Goal: Task Accomplishment & Management: Manage account settings

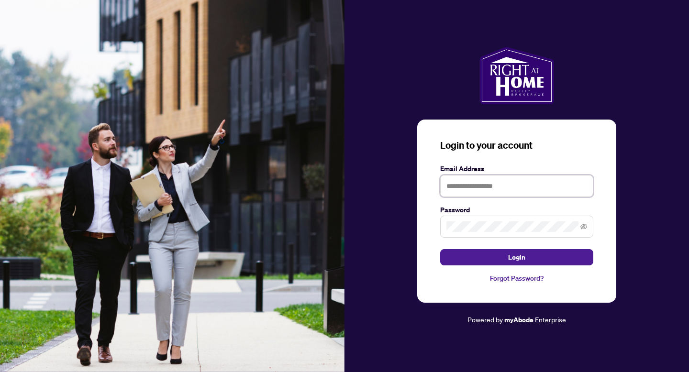
click at [460, 188] on input "text" at bounding box center [516, 186] width 153 height 22
type input "**********"
click at [440, 249] on button "Login" at bounding box center [516, 257] width 153 height 16
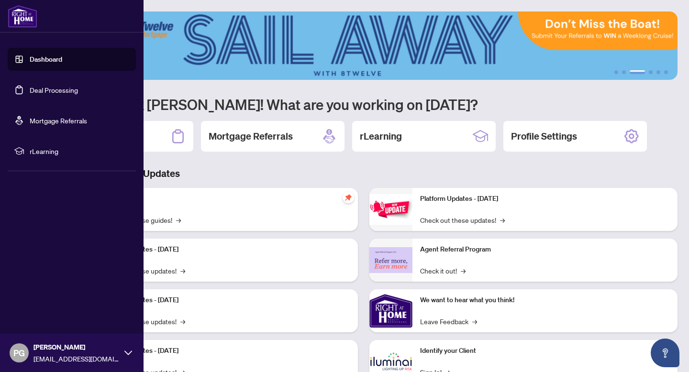
click at [46, 88] on link "Deal Processing" at bounding box center [54, 90] width 48 height 9
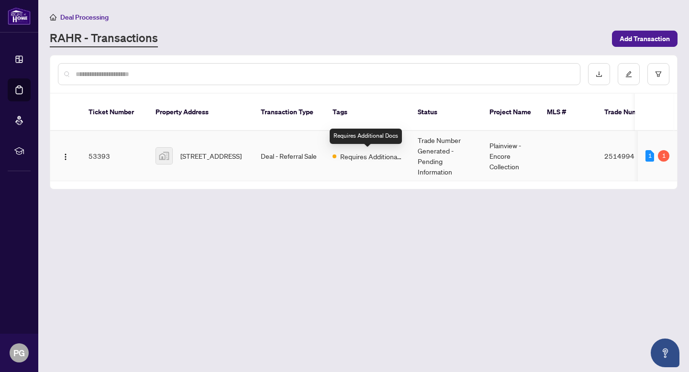
click at [384, 159] on span "Requires Additional Docs" at bounding box center [371, 156] width 62 height 11
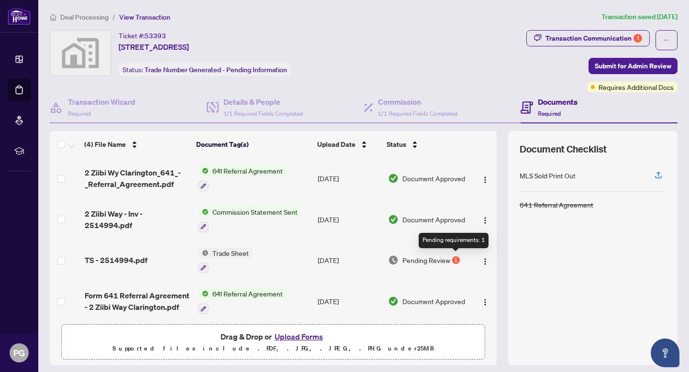
click at [455, 258] on div "1" at bounding box center [456, 260] width 8 height 8
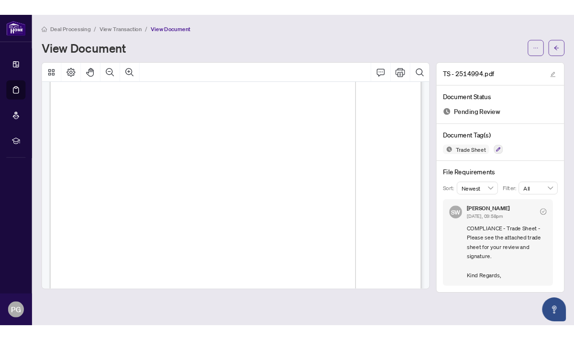
scroll to position [36, 0]
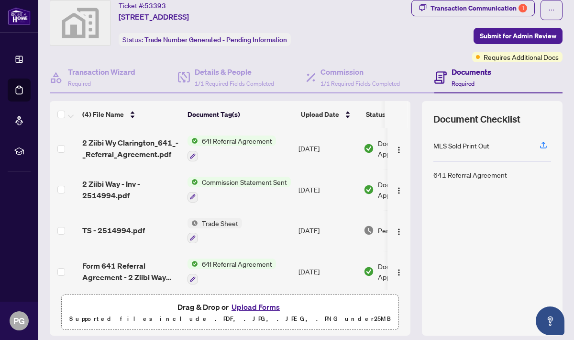
scroll to position [42, 0]
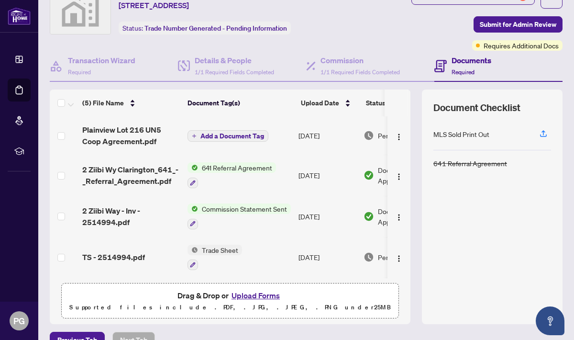
click at [249, 132] on span "Add a Document Tag" at bounding box center [232, 135] width 64 height 7
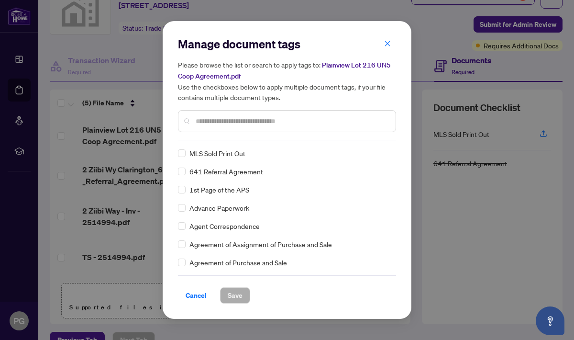
click at [245, 125] on input "text" at bounding box center [292, 121] width 192 height 11
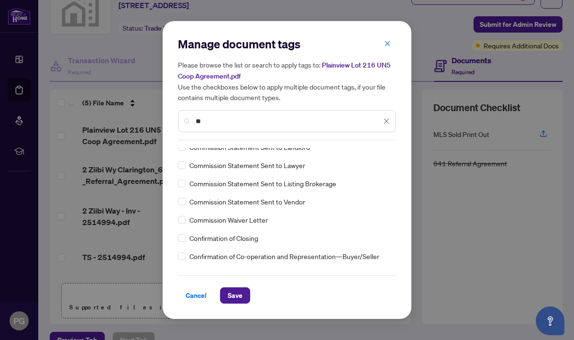
scroll to position [0, 0]
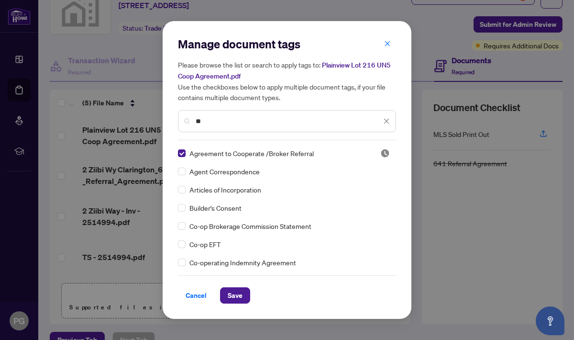
click at [233, 121] on input "**" at bounding box center [289, 121] width 186 height 11
type input "*"
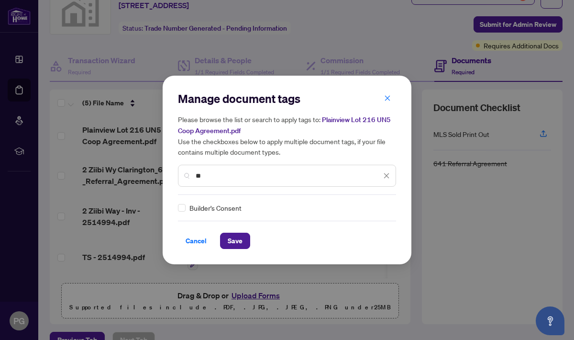
type input "*"
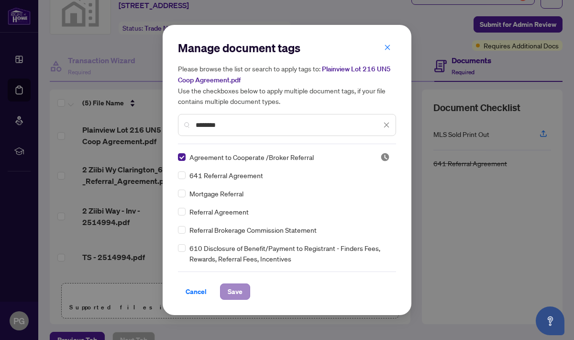
type input "********"
click at [231, 290] on span "Save" at bounding box center [235, 291] width 15 height 15
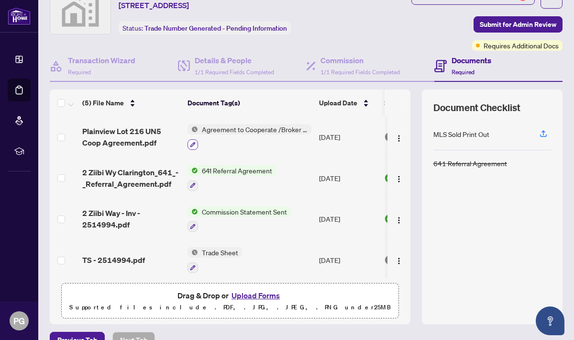
click at [194, 144] on icon "button" at bounding box center [193, 145] width 6 height 6
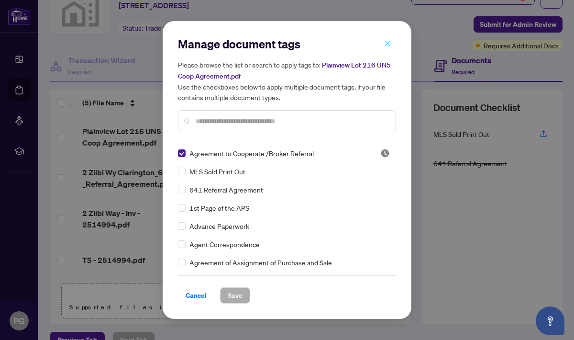
click at [386, 45] on icon "close" at bounding box center [387, 43] width 7 height 7
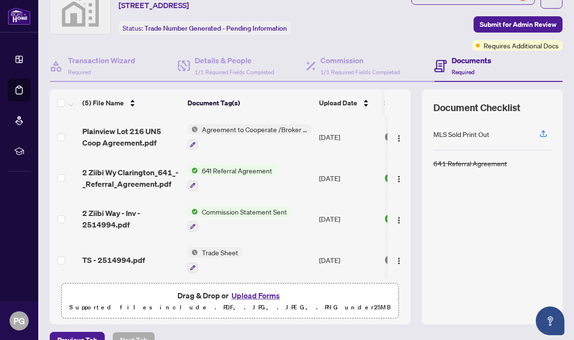
click at [211, 128] on span "Agreement to Cooperate /Broker Referral" at bounding box center [254, 129] width 113 height 11
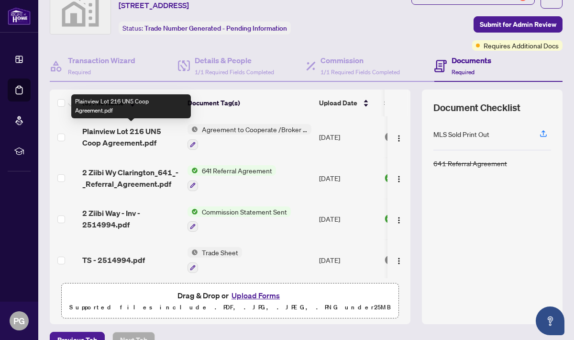
click at [139, 132] on span "Plainview Lot 216 UN5 Coop Agreement.pdf" at bounding box center [131, 136] width 98 height 23
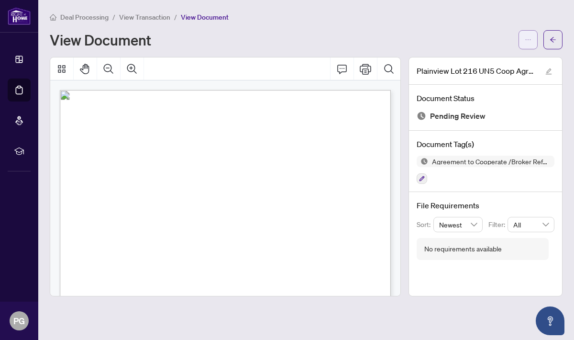
click at [531, 37] on button "button" at bounding box center [527, 39] width 19 height 19
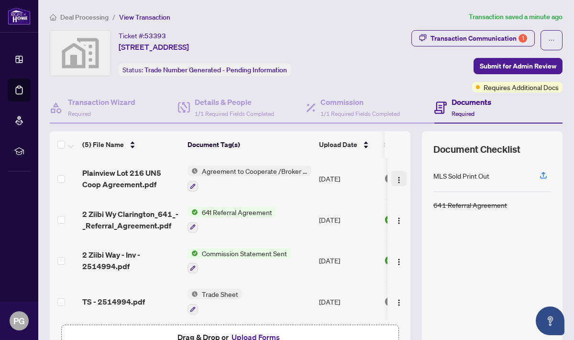
click at [395, 176] on img "button" at bounding box center [399, 180] width 8 height 8
click at [56, 177] on td at bounding box center [64, 178] width 29 height 41
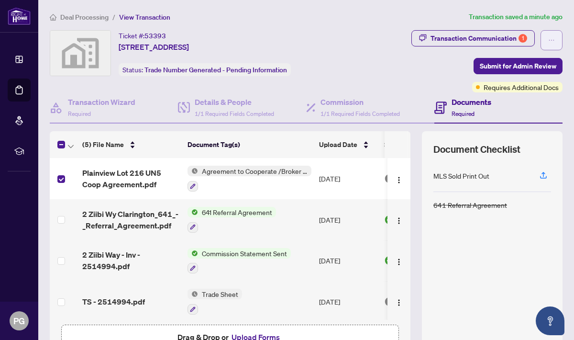
click at [554, 43] on span "button" at bounding box center [551, 40] width 7 height 15
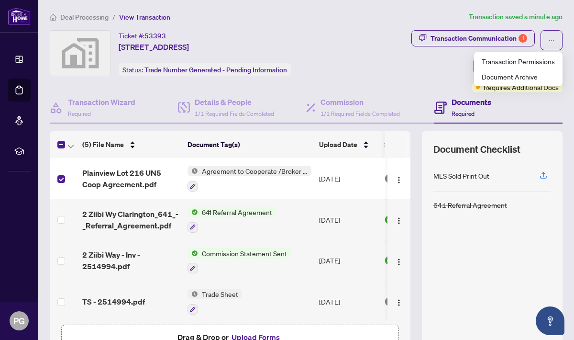
click at [406, 85] on div "Transaction Communication 1 Submit for Admin Review Requires Additional Docs" at bounding box center [457, 61] width 209 height 62
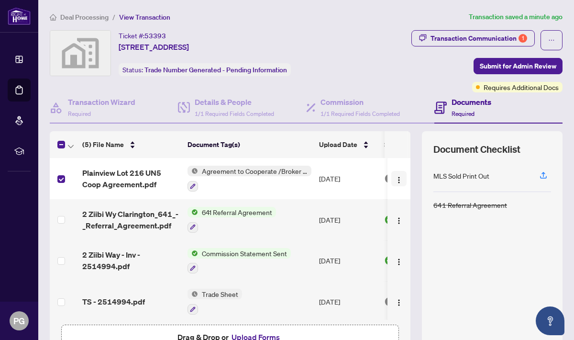
click at [396, 176] on img "button" at bounding box center [399, 180] width 8 height 8
click at [399, 44] on div "Transaction Communication 1 Submit for Admin Review Requires Additional Docs" at bounding box center [457, 61] width 209 height 62
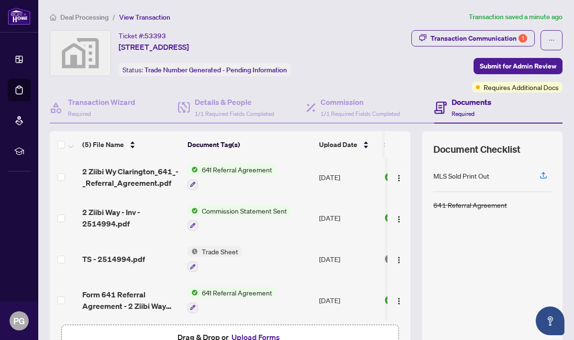
scroll to position [44, 0]
click at [120, 254] on span "TS - 2514994.pdf" at bounding box center [113, 257] width 63 height 11
